Goal: Transaction & Acquisition: Purchase product/service

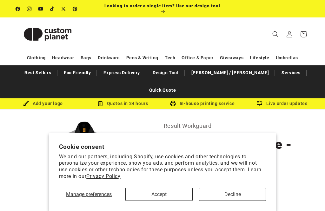
click at [160, 195] on button "Accept" at bounding box center [159, 194] width 67 height 13
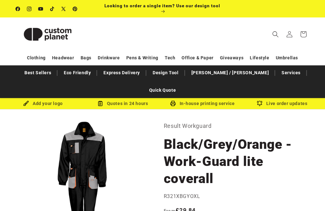
click at [274, 34] on icon "Search" at bounding box center [276, 34] width 6 height 6
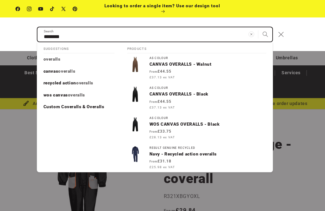
type input "********"
click at [265, 35] on button "Search" at bounding box center [266, 34] width 14 height 14
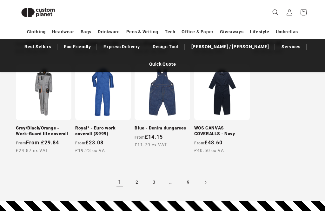
scroll to position [541, 0]
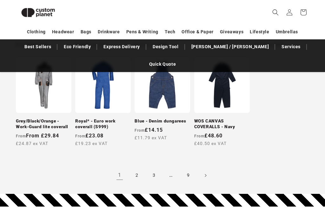
click at [208, 173] on span "Next page" at bounding box center [205, 176] width 6 height 6
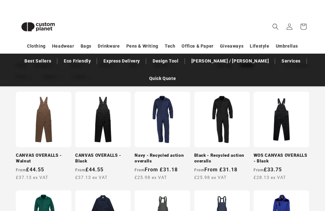
scroll to position [111, 0]
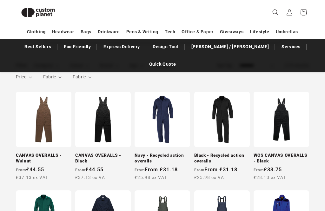
click at [209, 153] on link "Black - Recycled action overalls" at bounding box center [222, 158] width 56 height 11
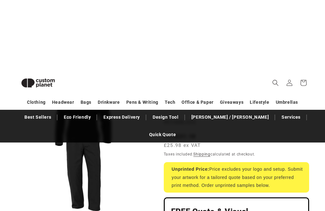
scroll to position [23, 0]
